Goal: Information Seeking & Learning: Compare options

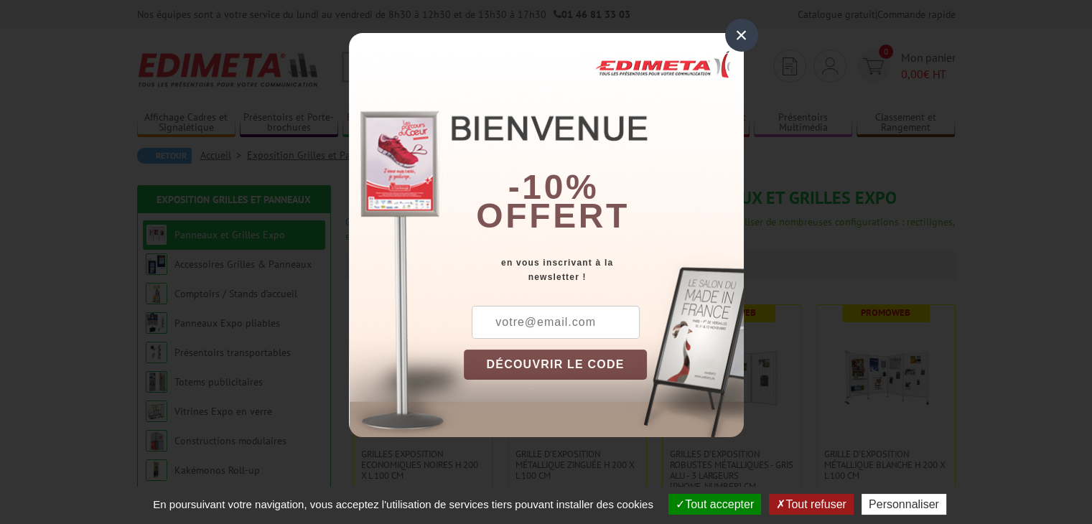
click at [747, 29] on div "×" at bounding box center [741, 35] width 33 height 33
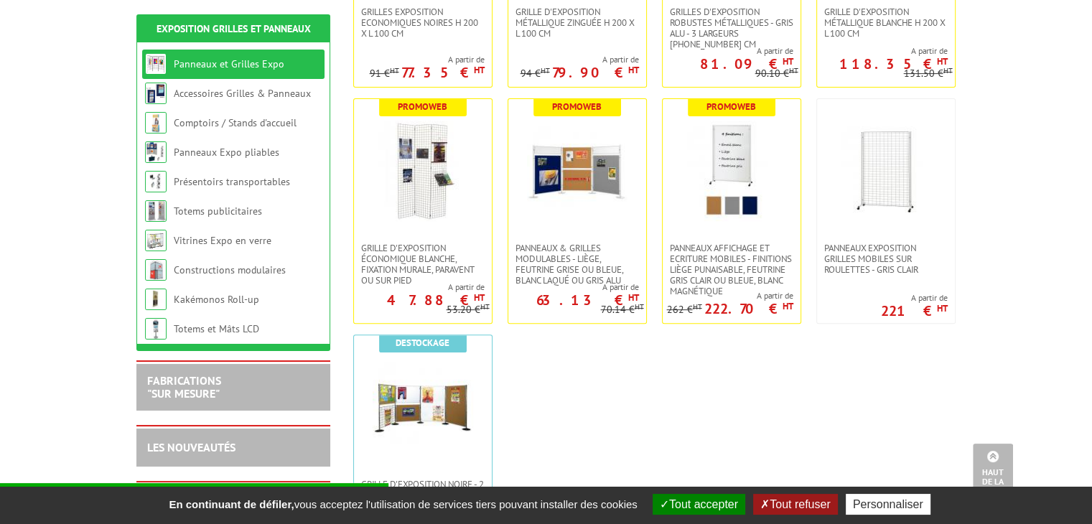
scroll to position [439, 0]
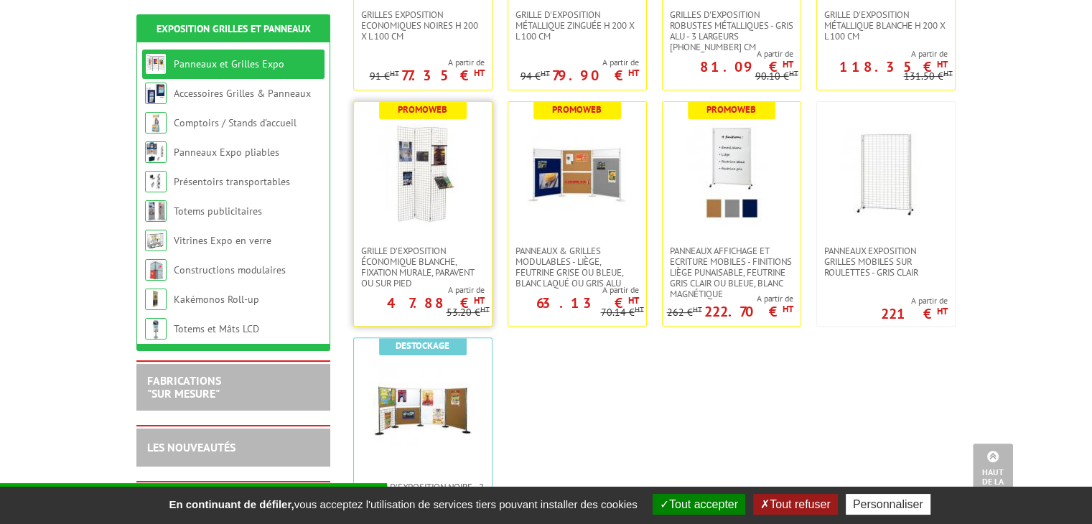
click at [414, 178] on img at bounding box center [423, 173] width 101 height 101
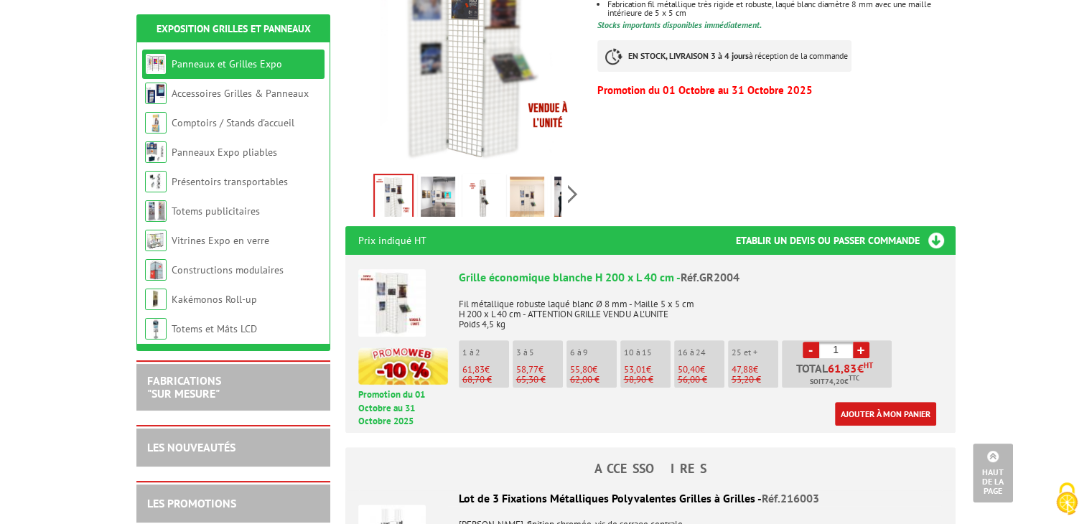
scroll to position [365, 0]
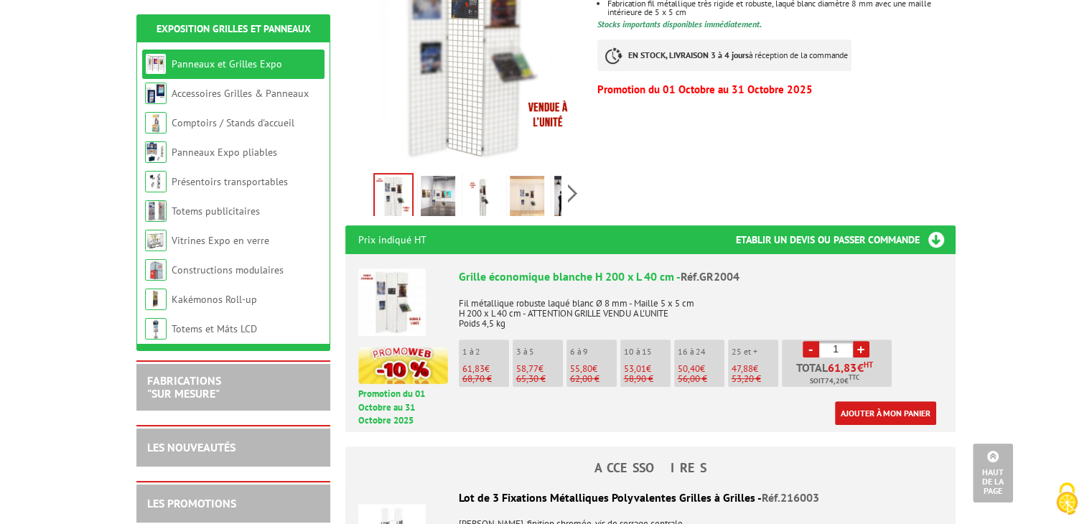
click at [487, 360] on li "1 à 2 61,83 € 68,70 €" at bounding box center [484, 363] width 50 height 47
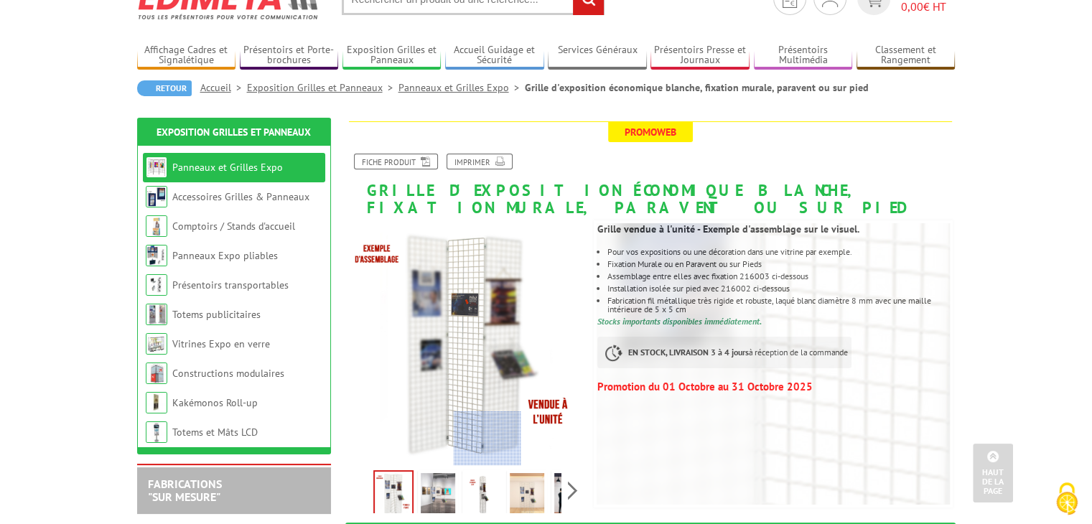
scroll to position [0, 0]
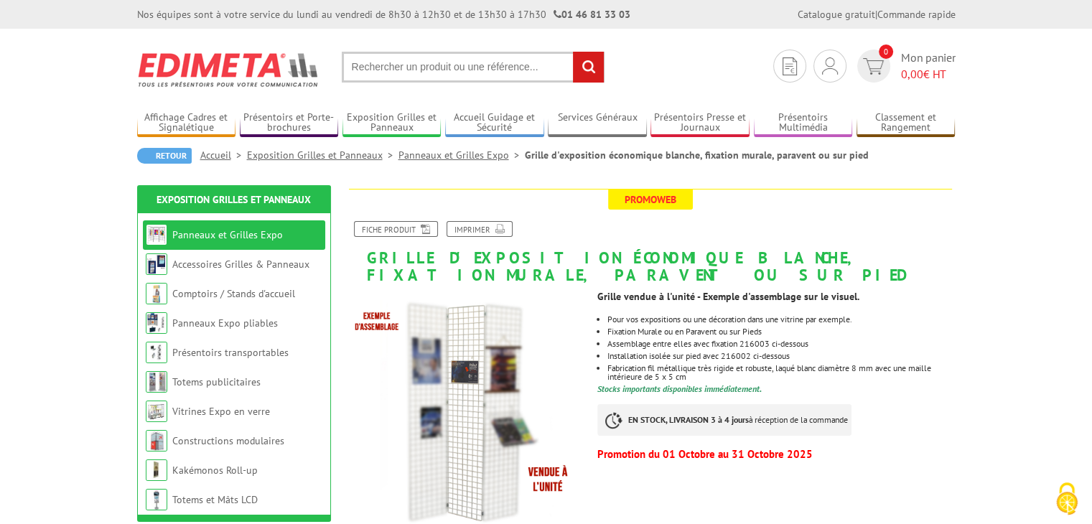
click at [471, 151] on link "Panneaux et Grilles Expo" at bounding box center [461, 155] width 126 height 13
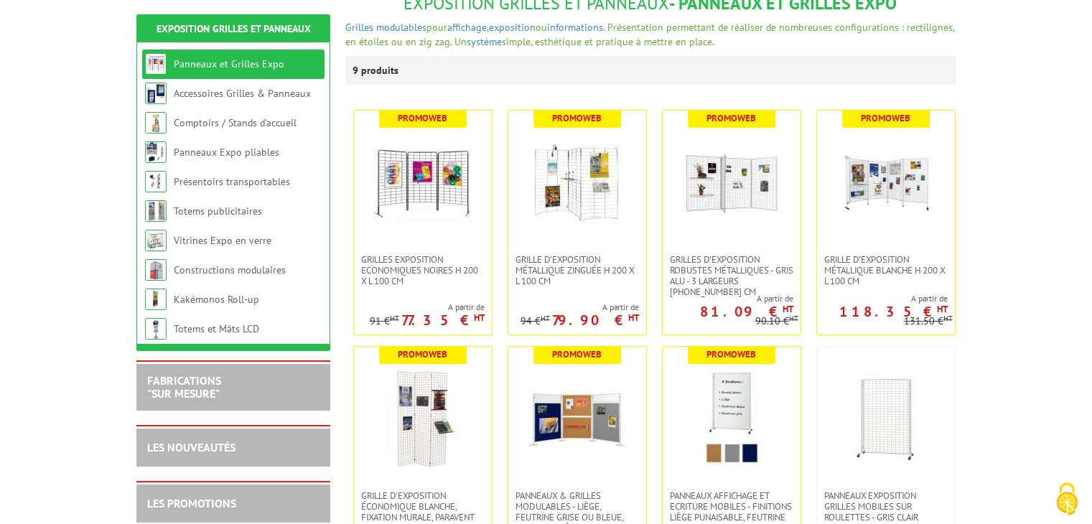
scroll to position [195, 0]
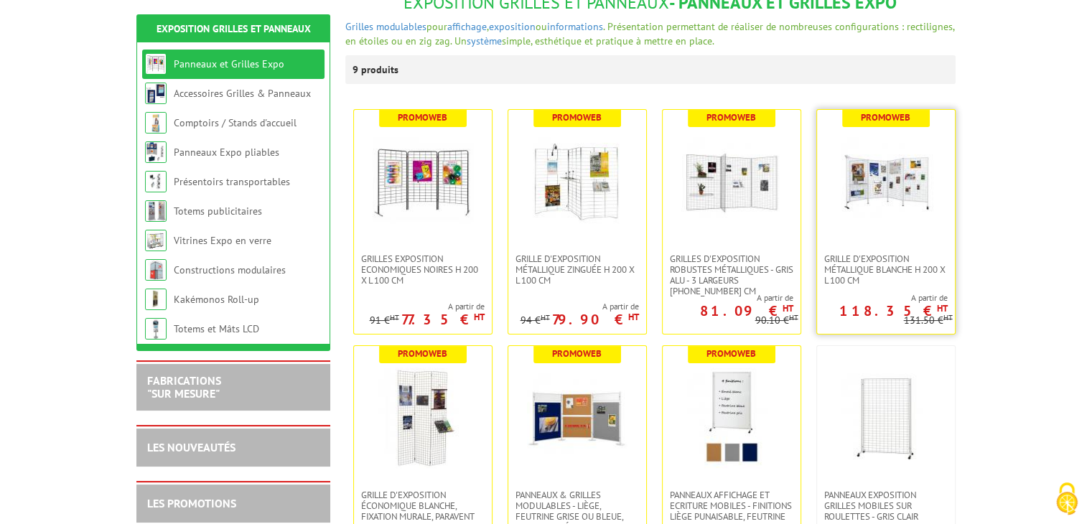
click at [851, 225] on img at bounding box center [886, 181] width 101 height 101
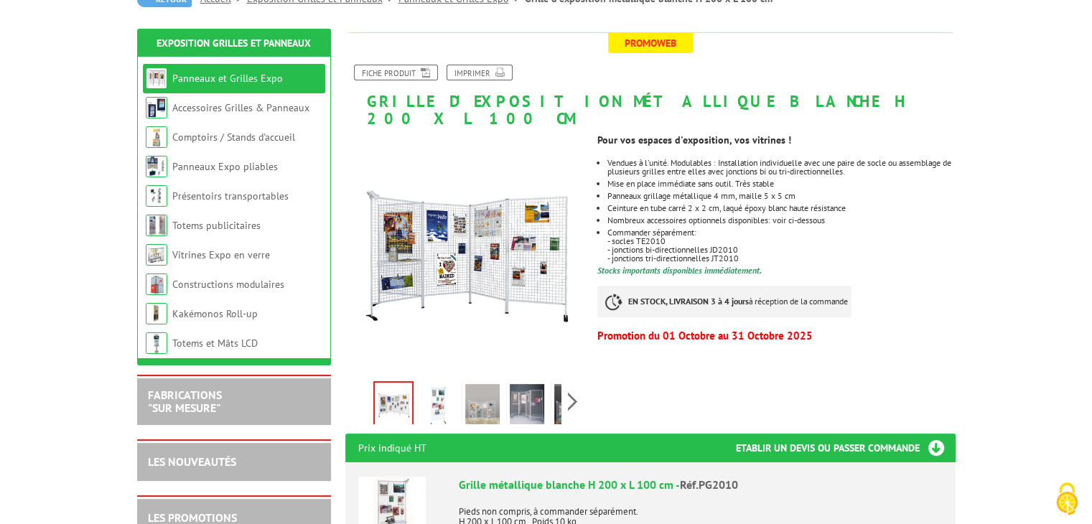
scroll to position [157, 0]
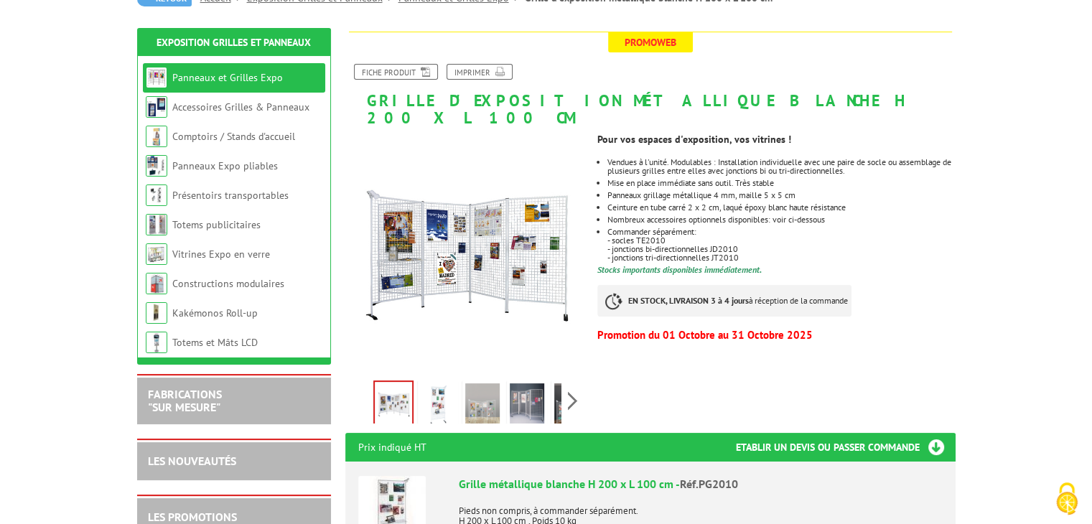
click at [432, 383] on img at bounding box center [438, 405] width 34 height 45
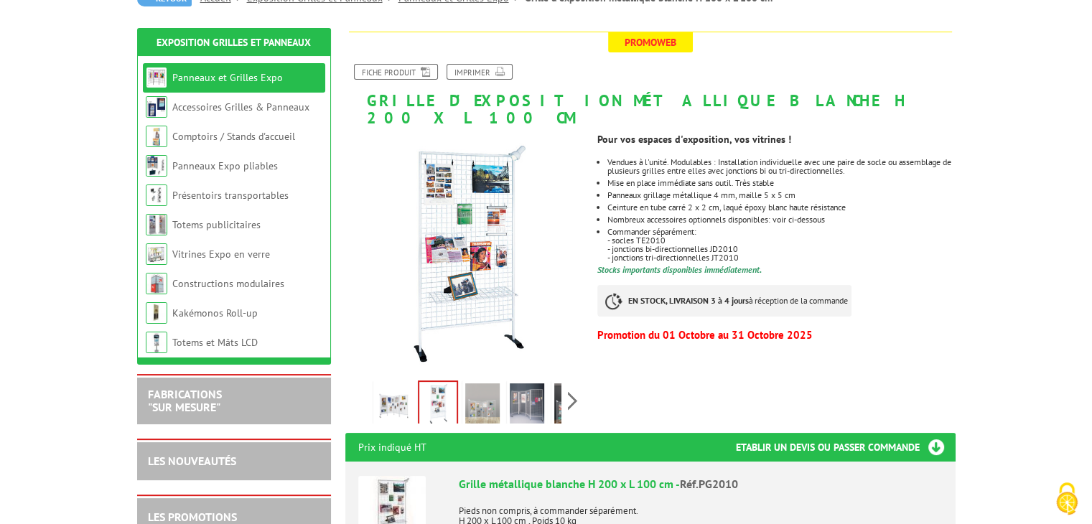
click at [480, 388] on img at bounding box center [482, 405] width 34 height 45
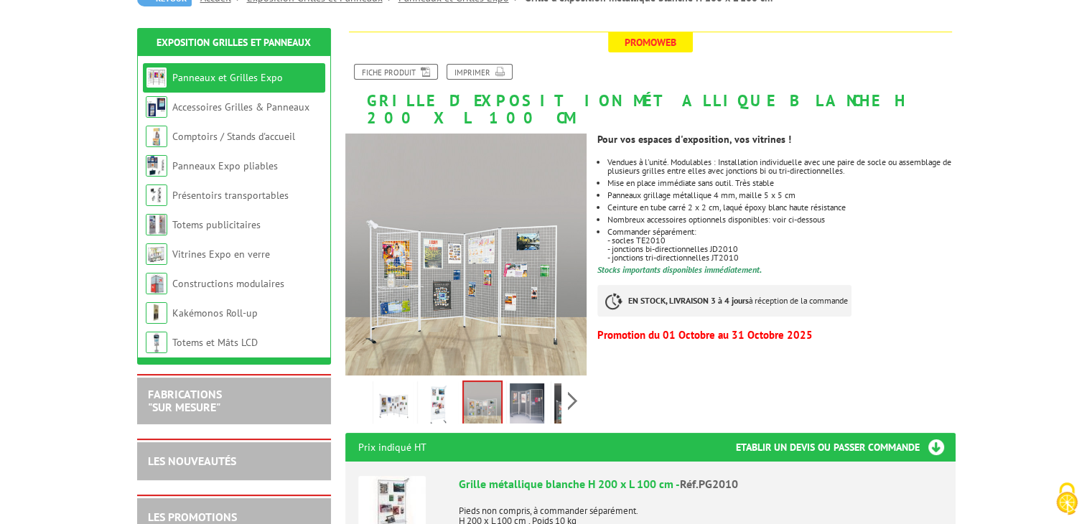
click at [528, 390] on img at bounding box center [527, 405] width 34 height 45
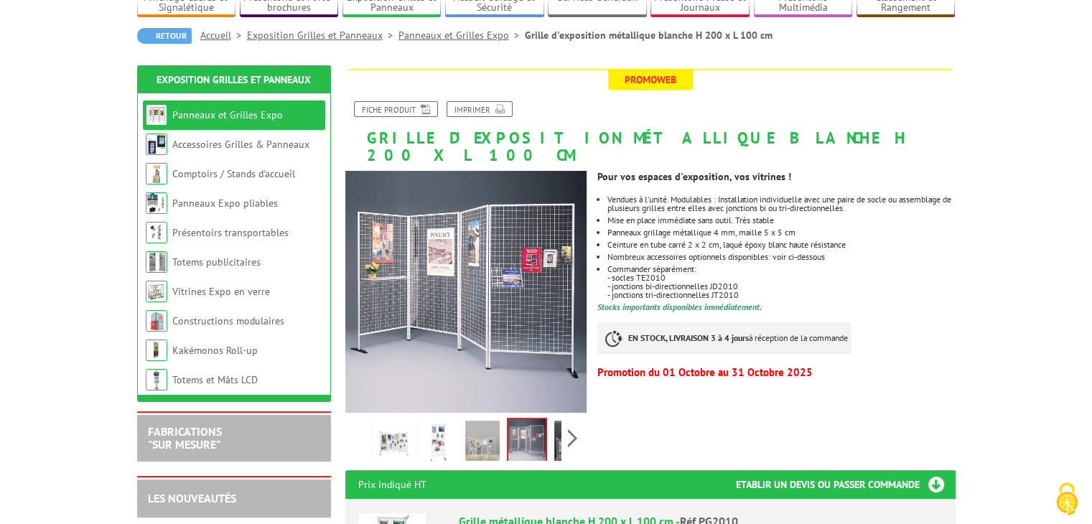
scroll to position [119, 0]
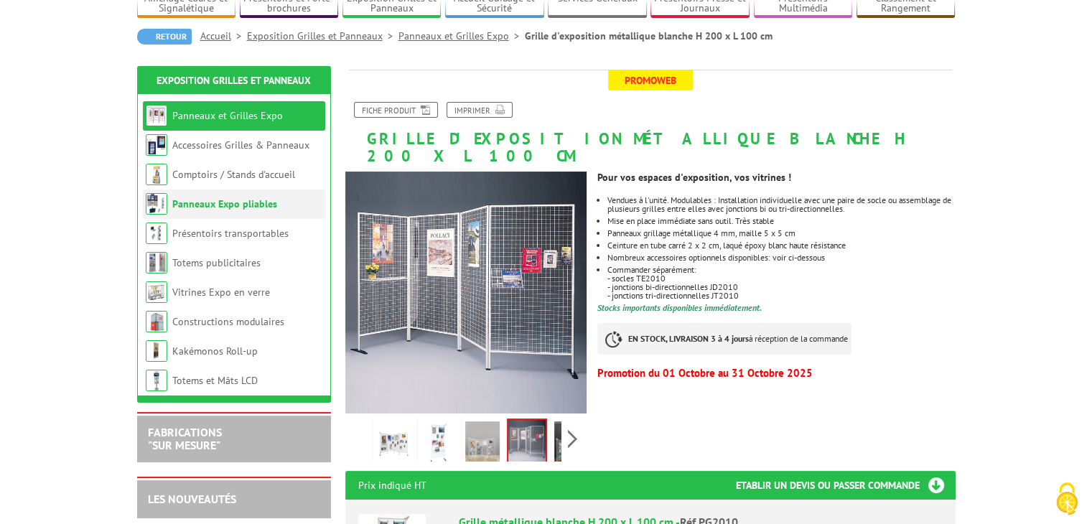
click at [250, 203] on link "Panneaux Expo pliables" at bounding box center [224, 203] width 105 height 13
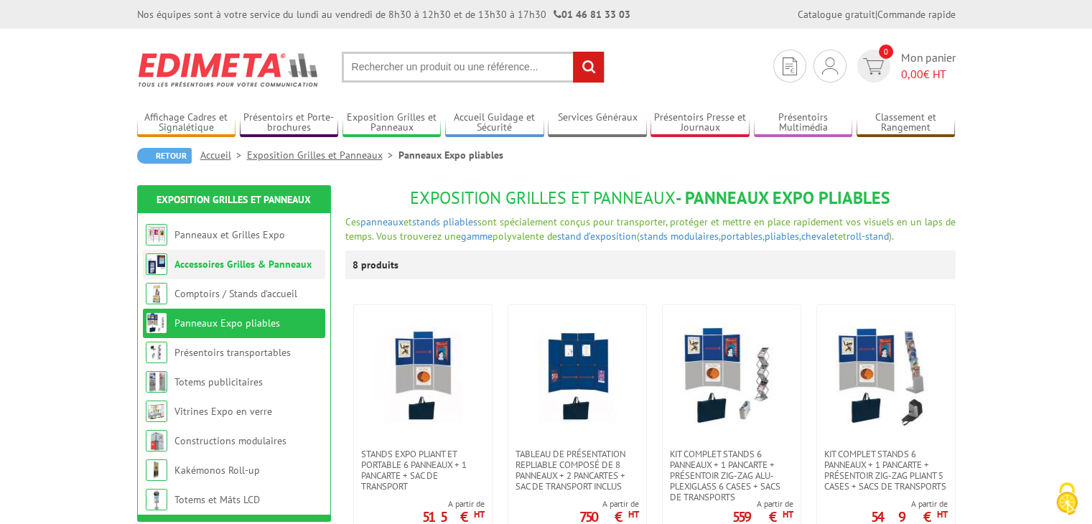
click at [244, 265] on link "Accessoires Grilles & Panneaux" at bounding box center [242, 264] width 137 height 13
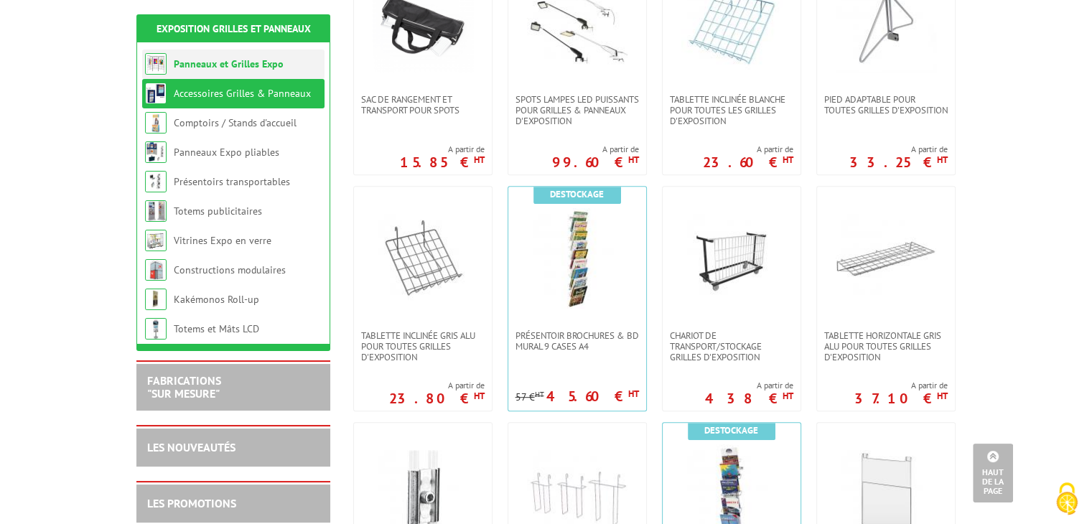
scroll to position [583, 0]
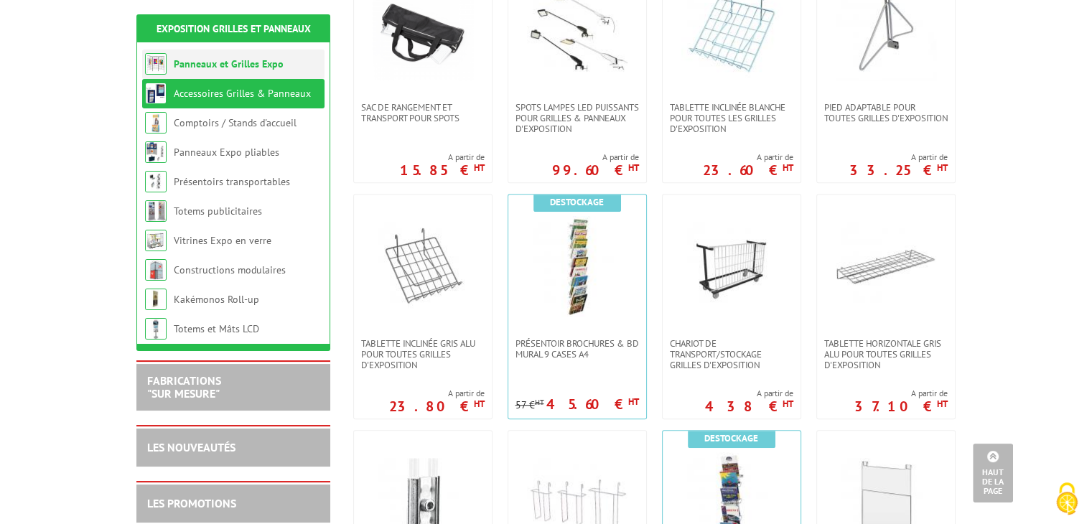
click at [224, 61] on link "Panneaux et Grilles Expo" at bounding box center [229, 63] width 110 height 13
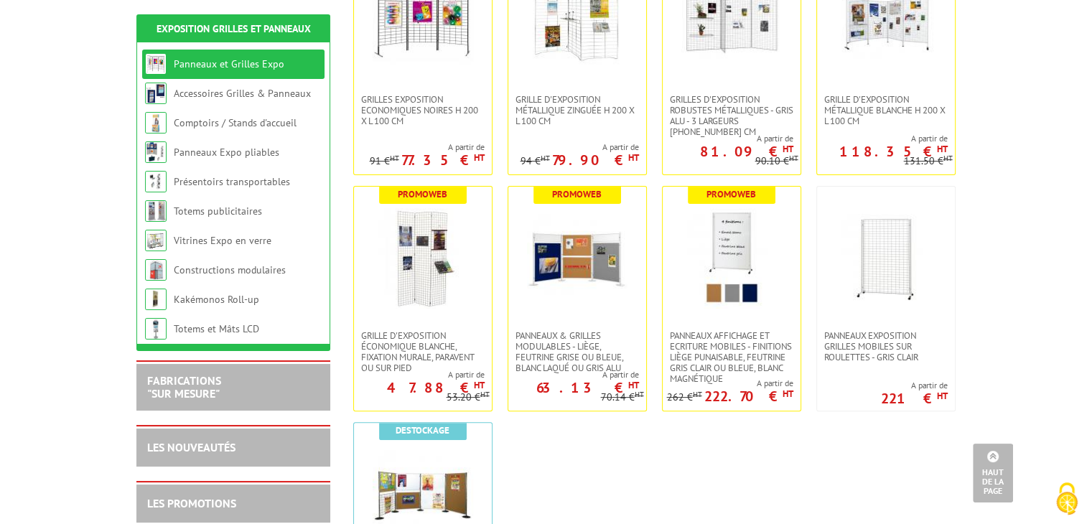
scroll to position [593, 0]
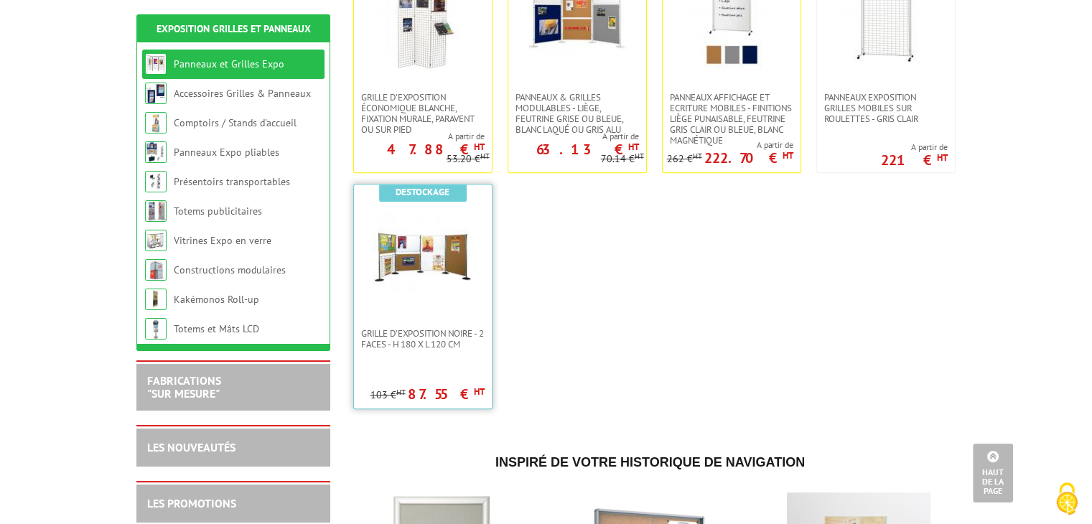
click at [386, 282] on img at bounding box center [423, 256] width 101 height 101
